Goal: Information Seeking & Learning: Learn about a topic

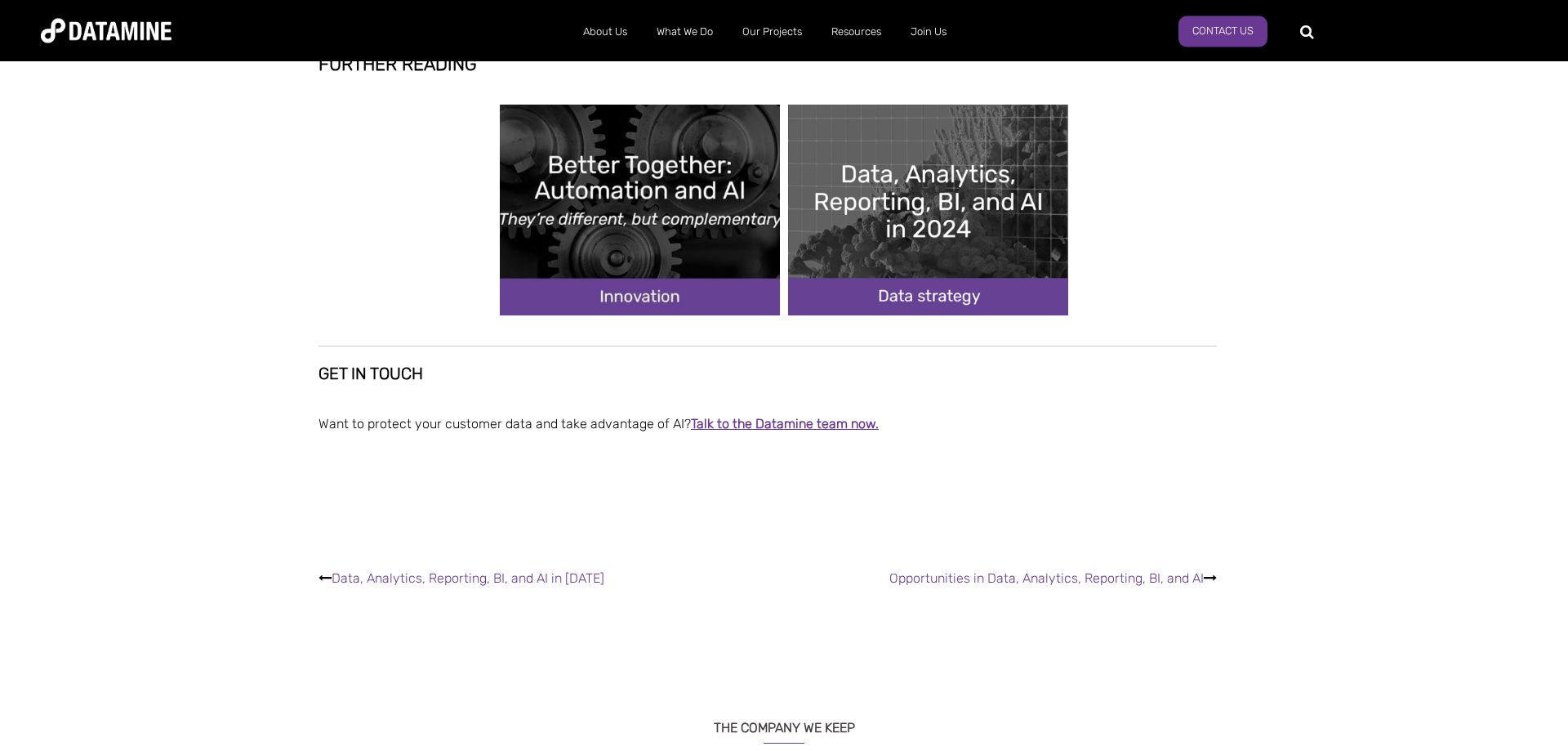
scroll to position [4250, 0]
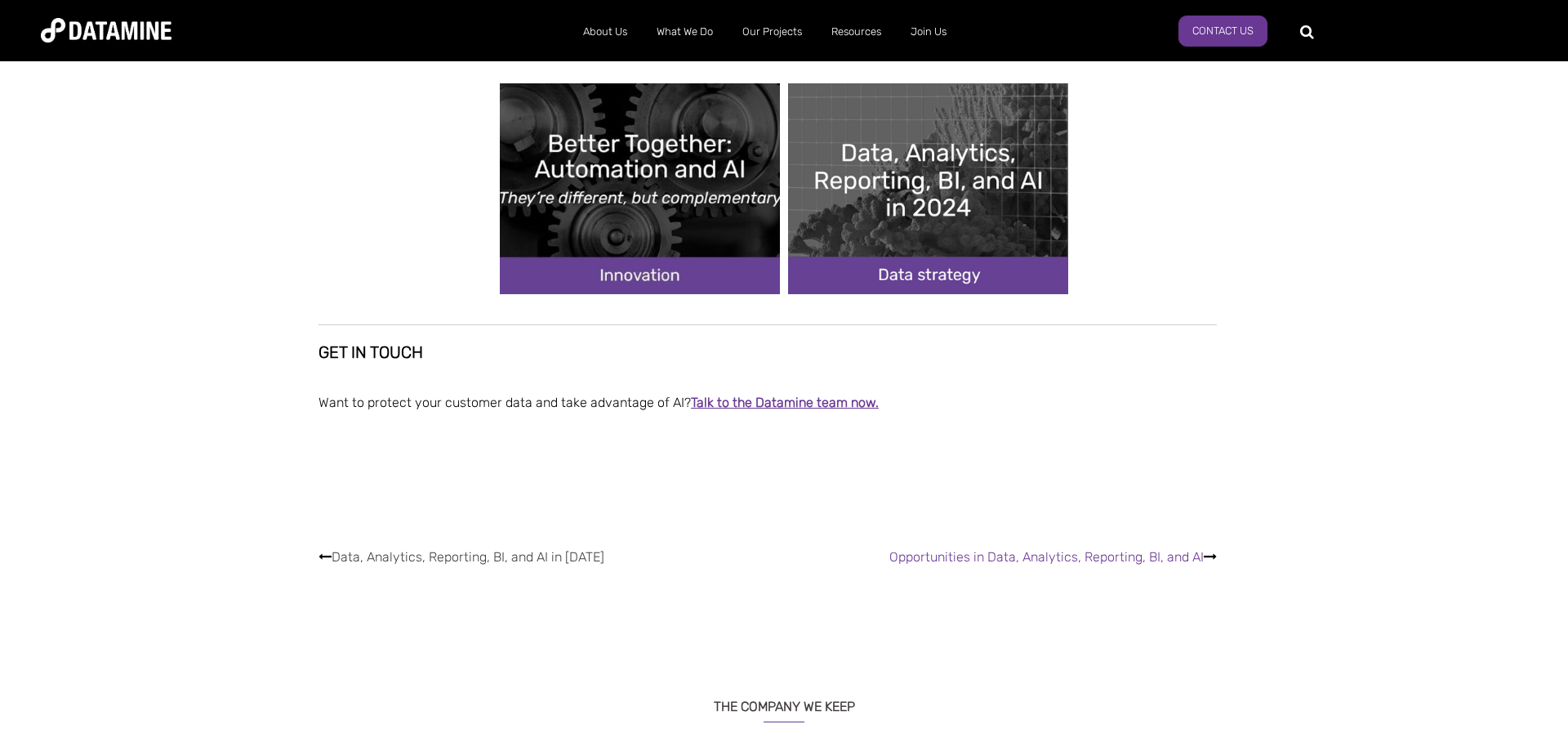
click at [523, 555] on link "Data, Analytics, Reporting, BI, and AI in [DATE]" at bounding box center [468, 556] width 272 height 16
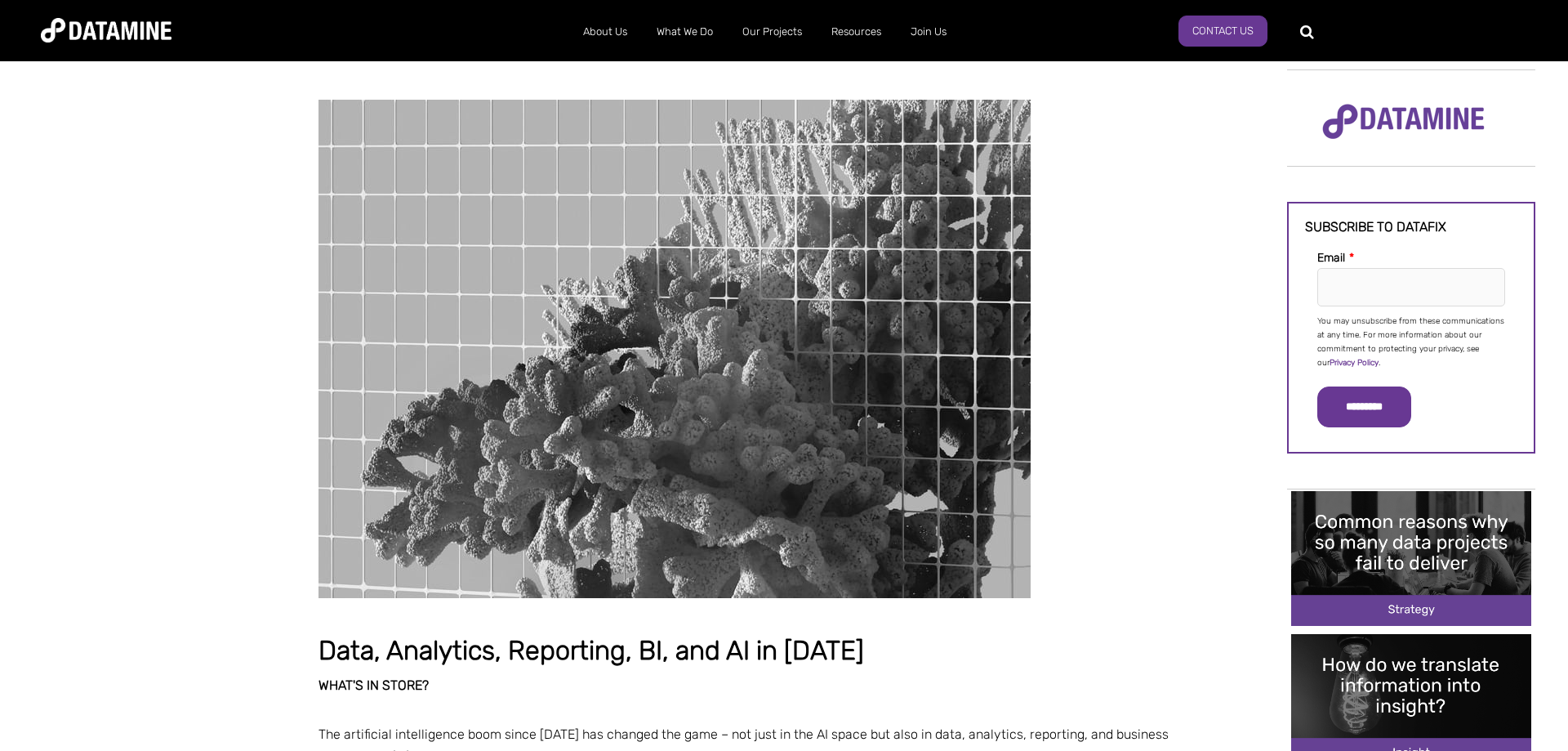
scroll to position [167, 0]
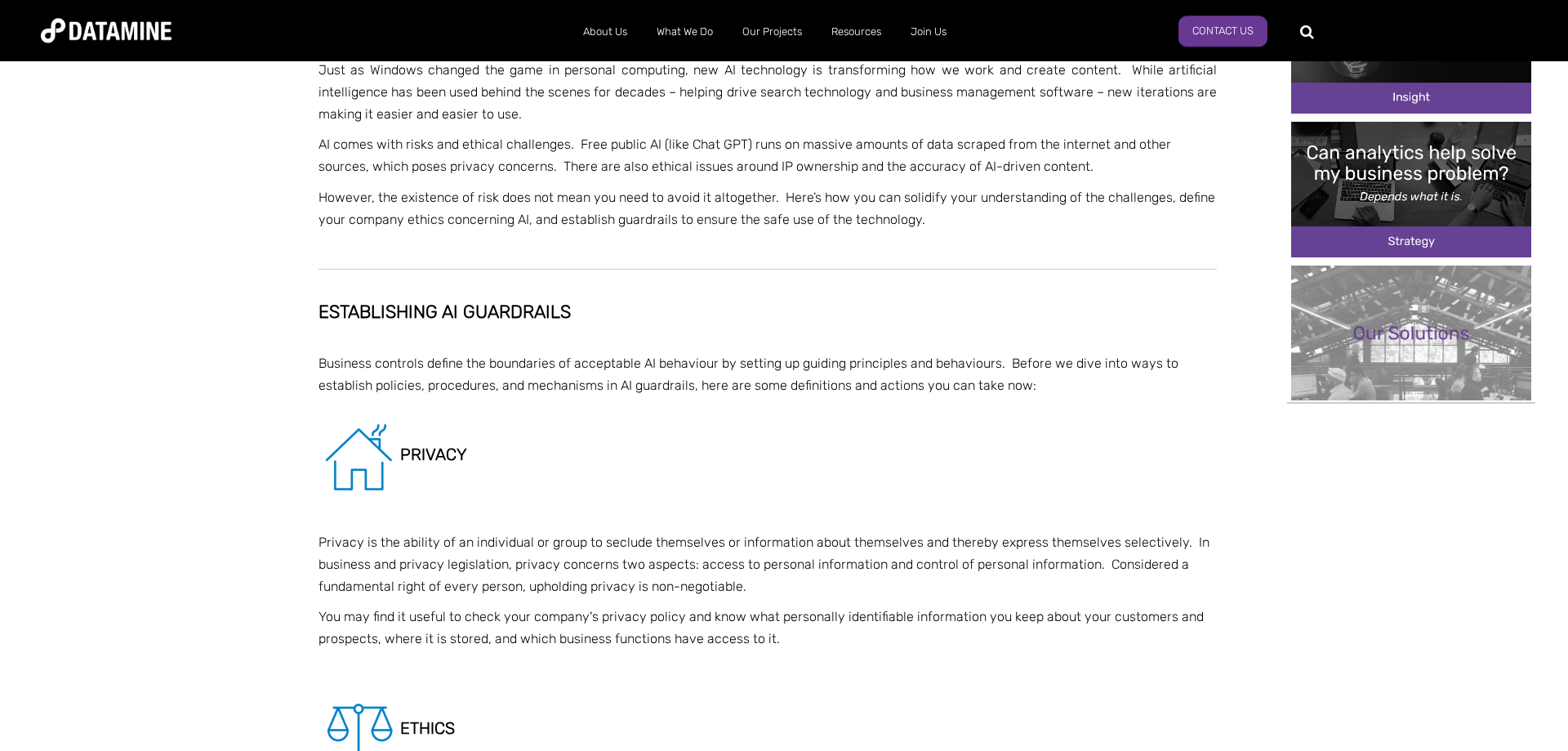
scroll to position [667, 0]
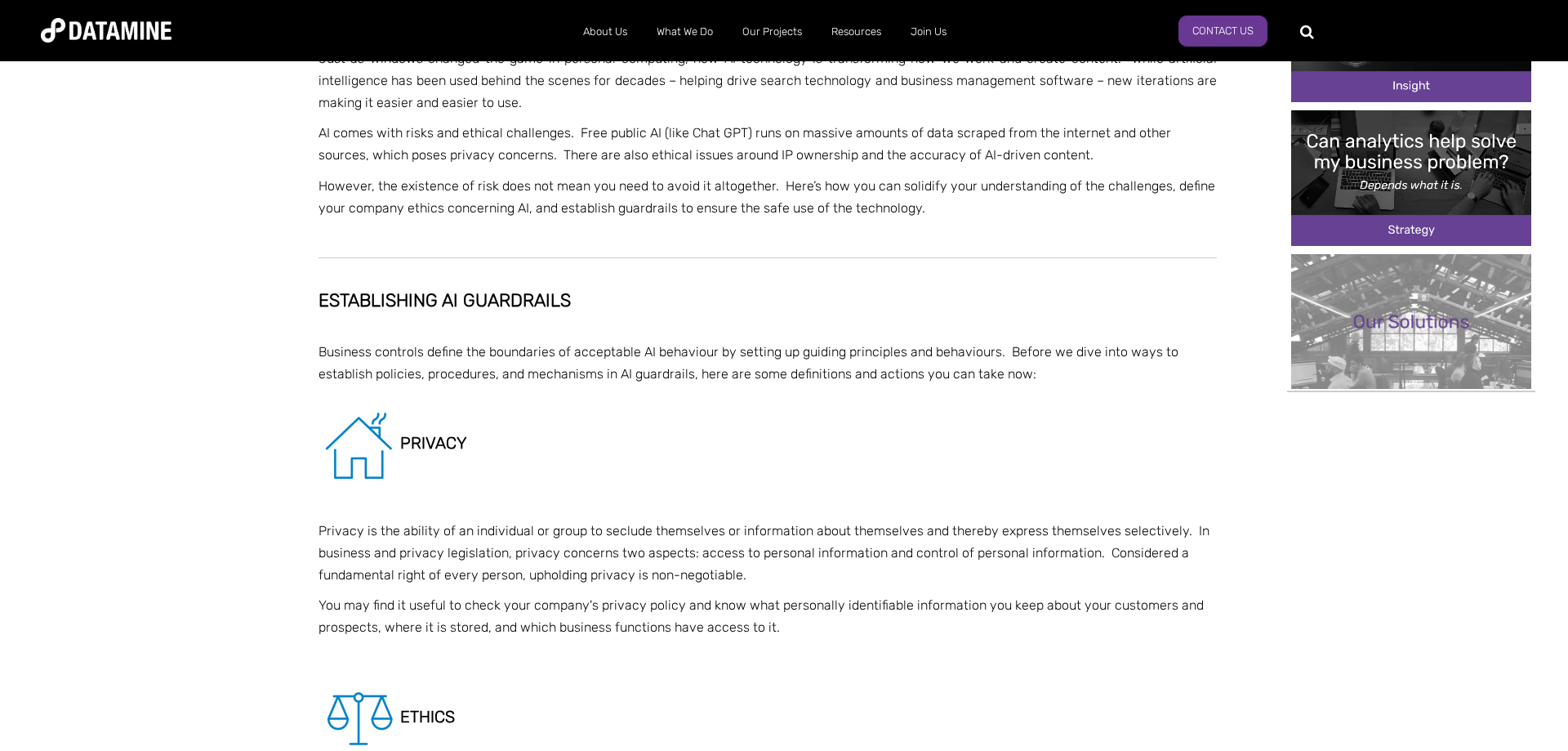
click at [1405, 159] on img "Image grid with {{ image_count }} images." at bounding box center [1410, 177] width 240 height 134
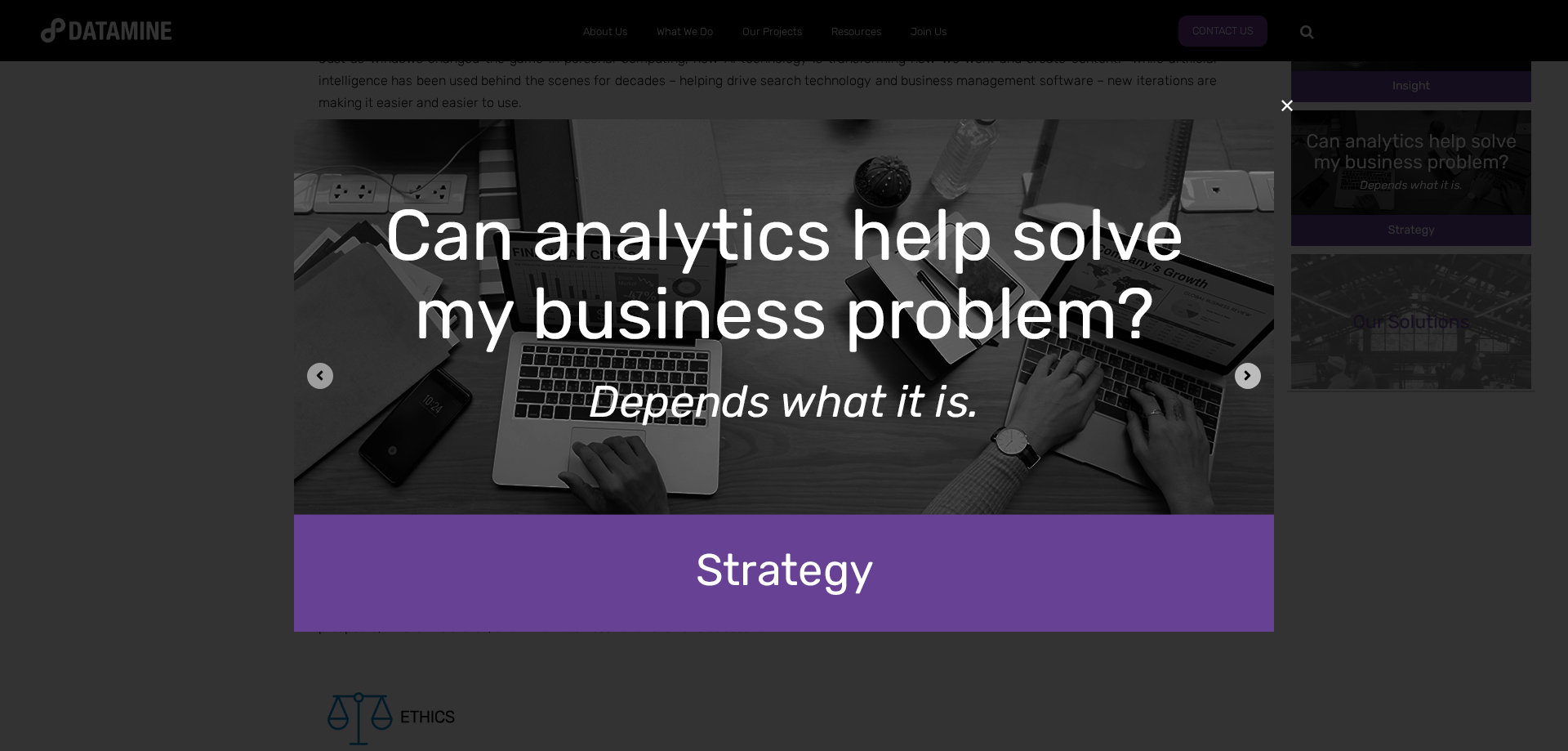
click at [1245, 376] on icon "Next image" at bounding box center [1247, 376] width 16 height 16
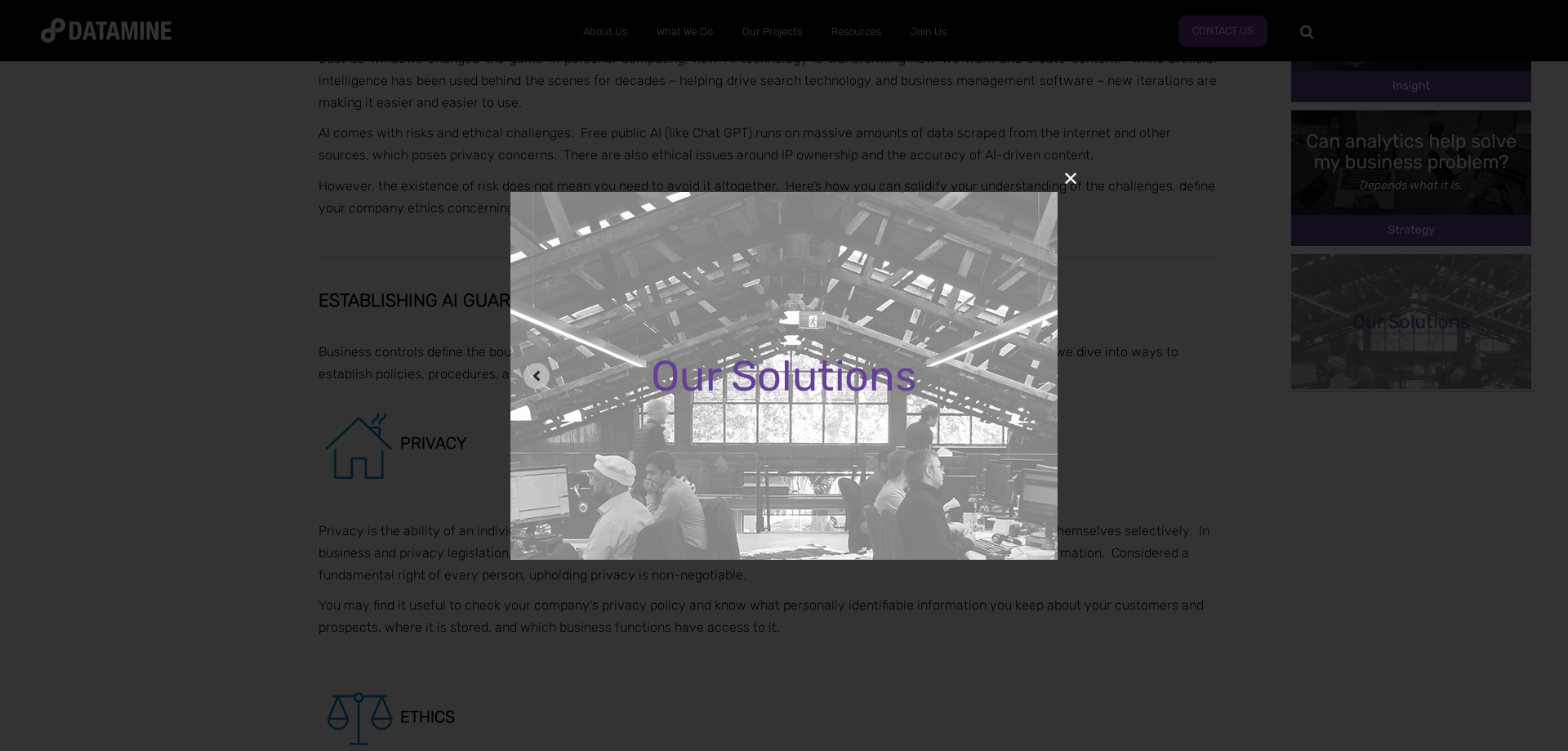
click at [1067, 182] on button "✕" at bounding box center [1070, 179] width 39 height 39
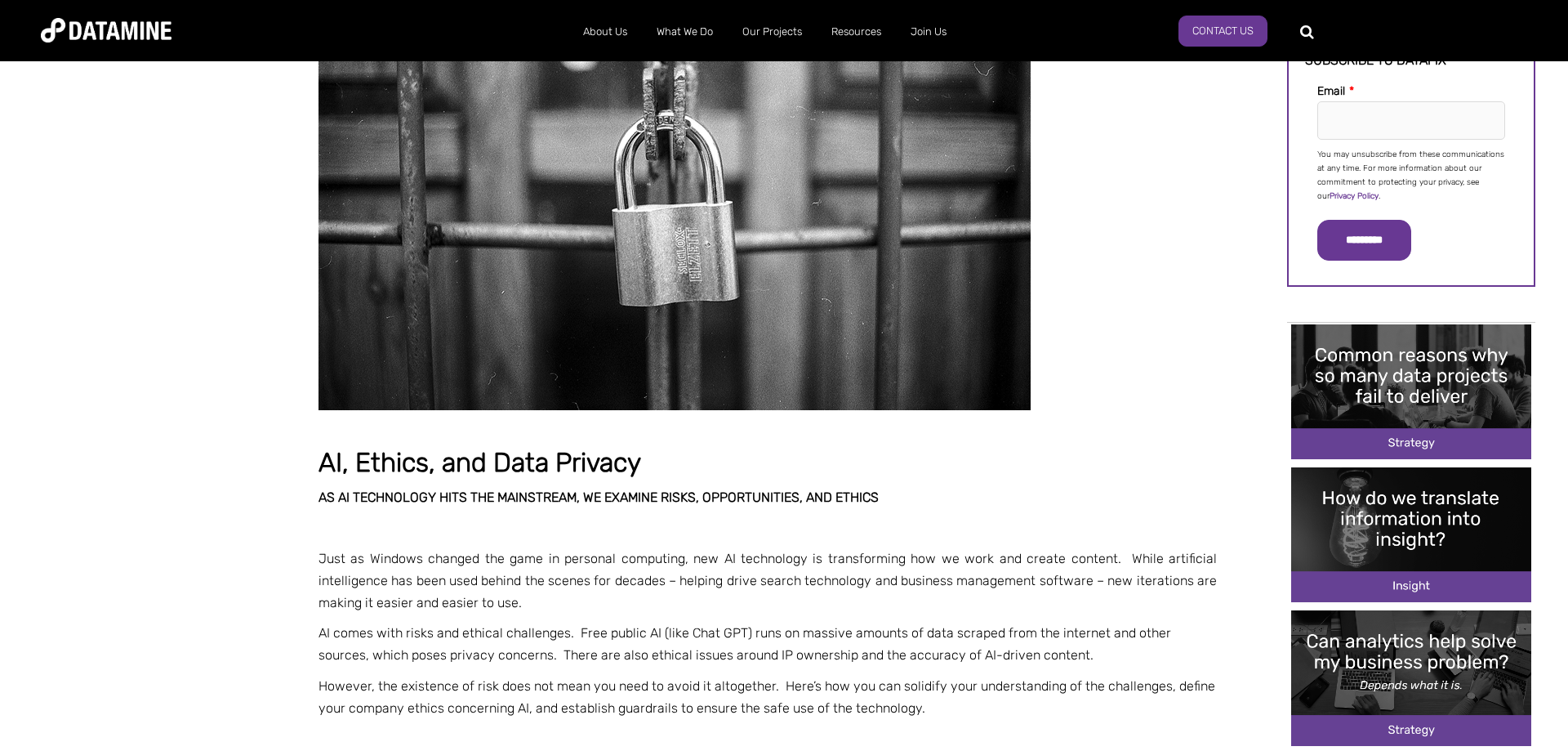
scroll to position [0, 0]
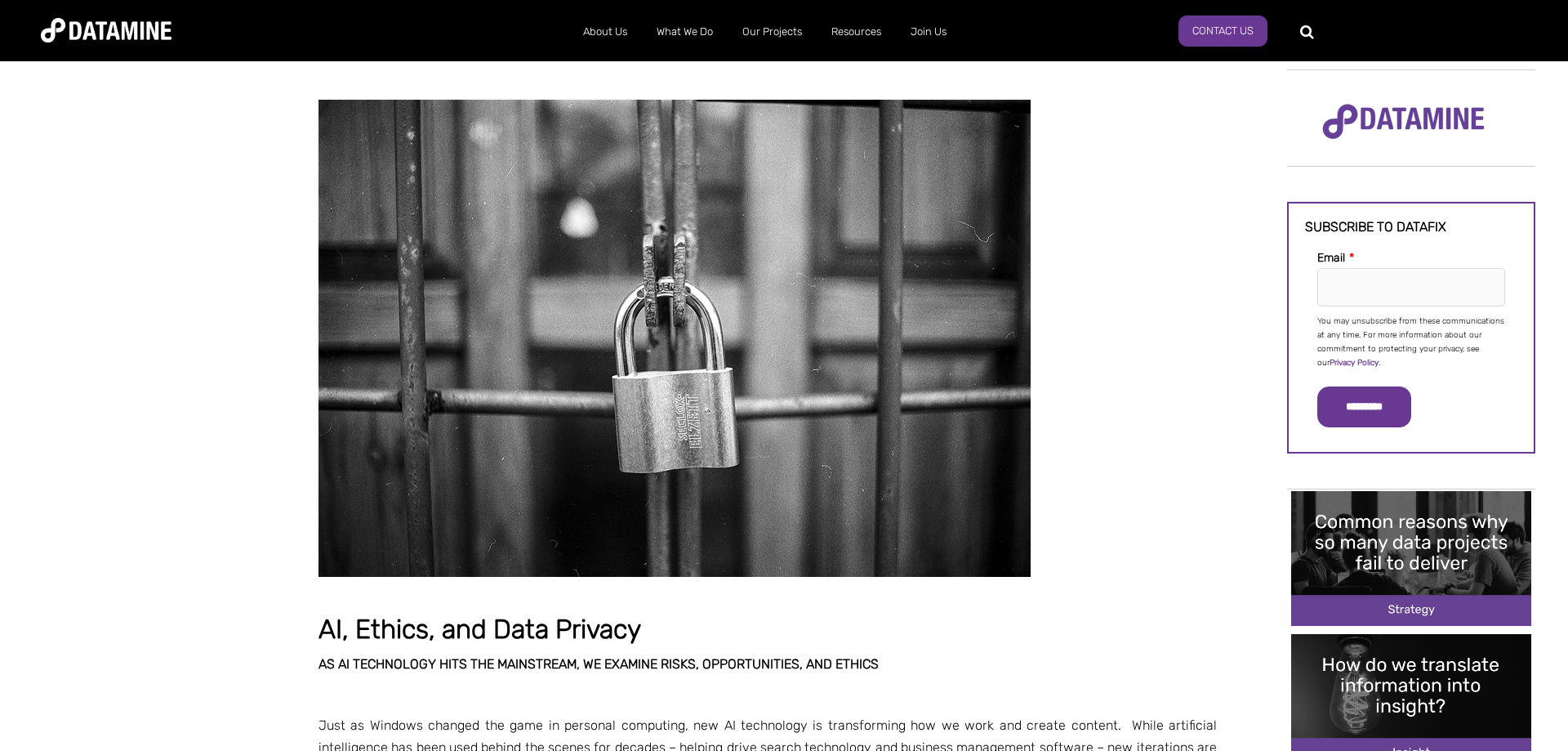
click at [95, 20] on img at bounding box center [106, 30] width 131 height 24
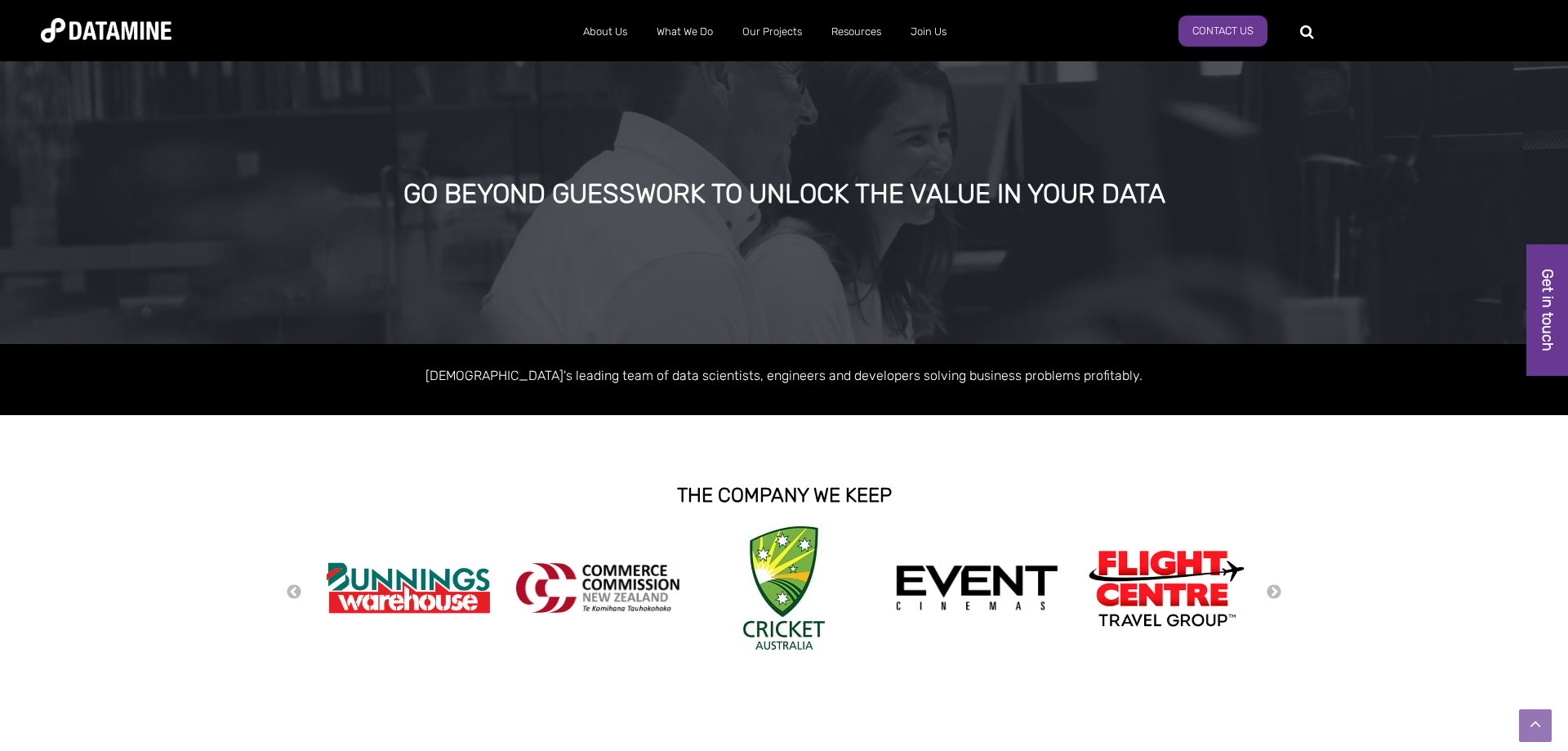
scroll to position [821, 0]
